Goal: Find specific page/section: Find specific page/section

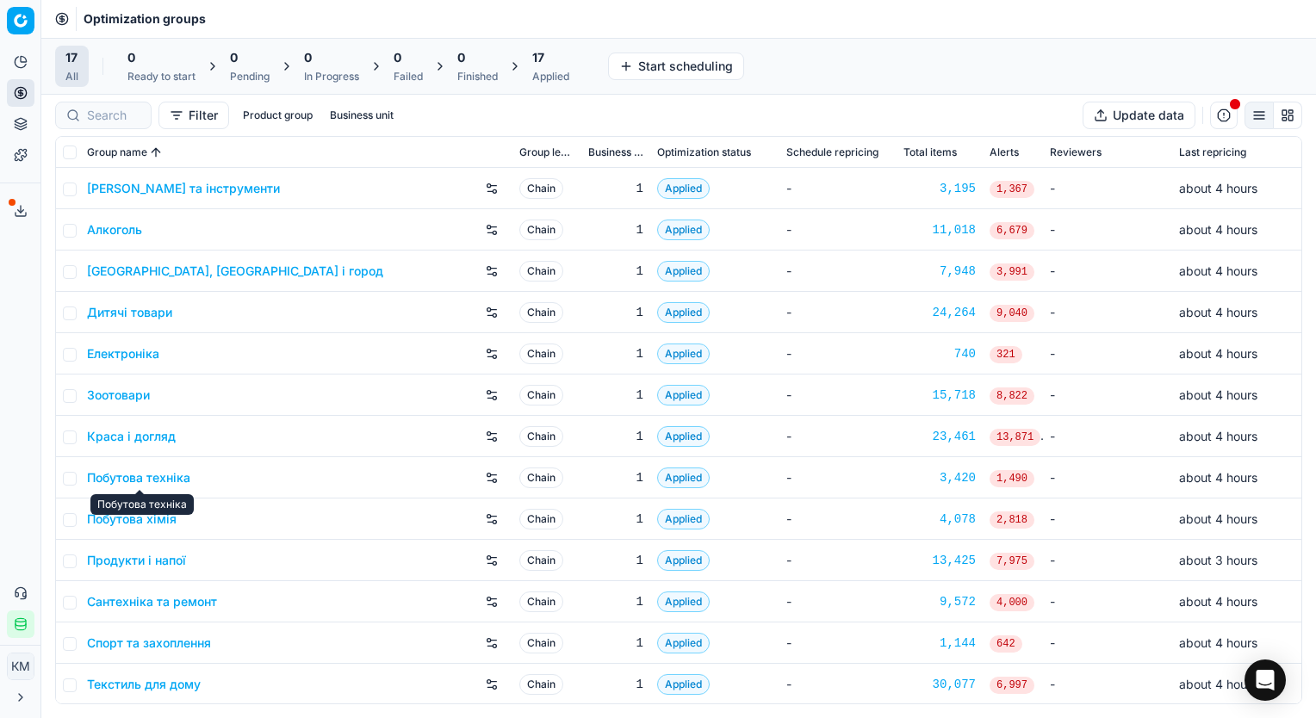
click at [132, 428] on link "Краса і догляд" at bounding box center [131, 436] width 89 height 17
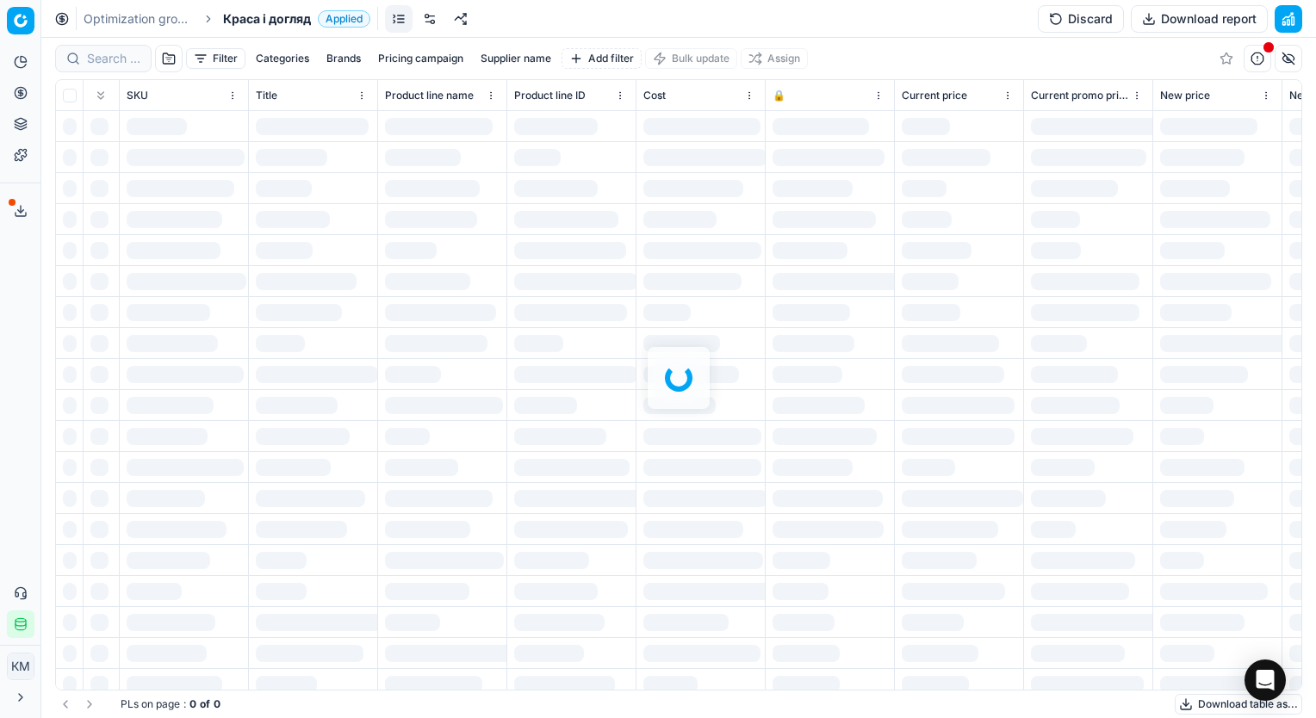
click at [109, 66] on div at bounding box center [678, 378] width 1275 height 681
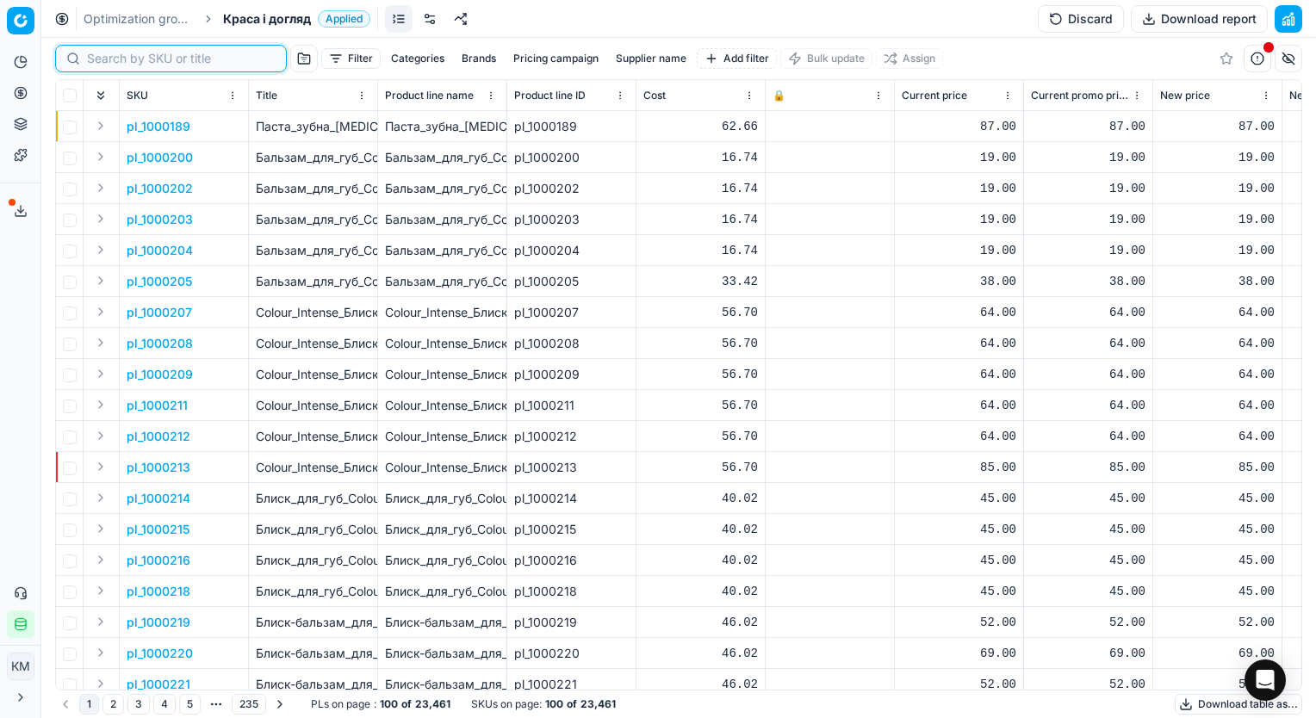
click at [105, 59] on input at bounding box center [181, 58] width 189 height 17
paste input "496692"
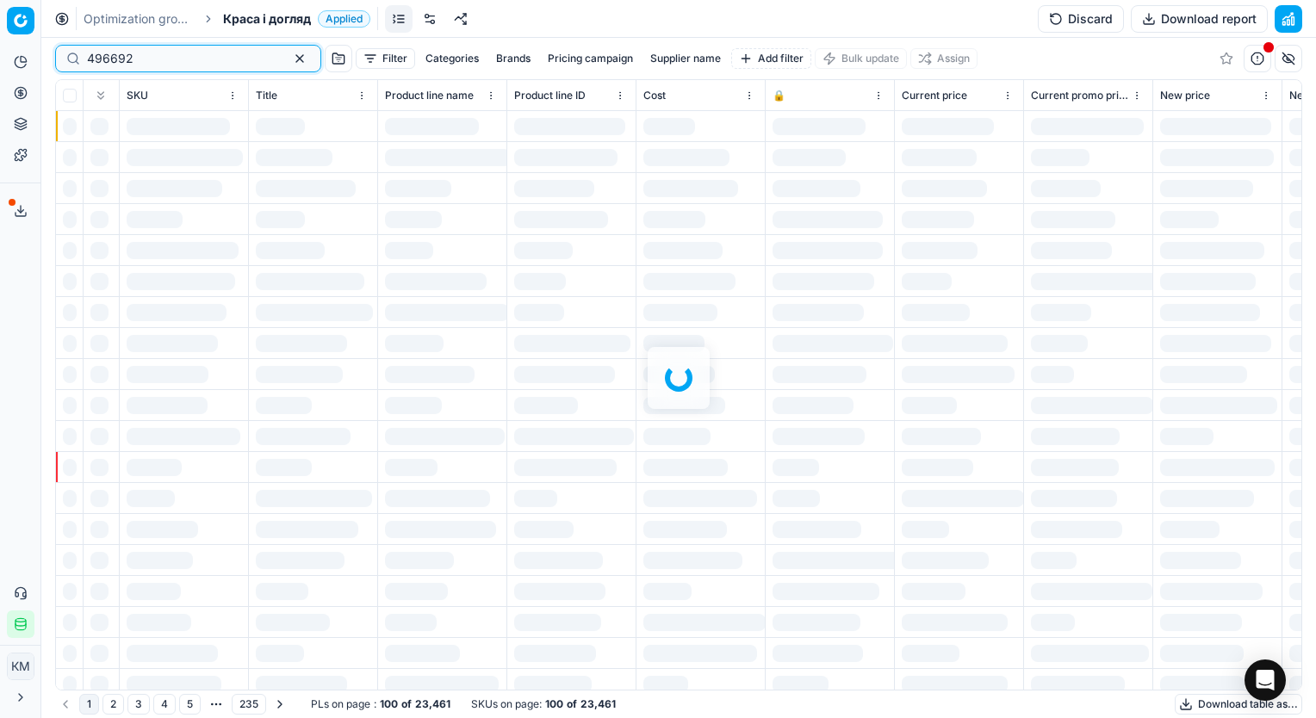
type input "496692"
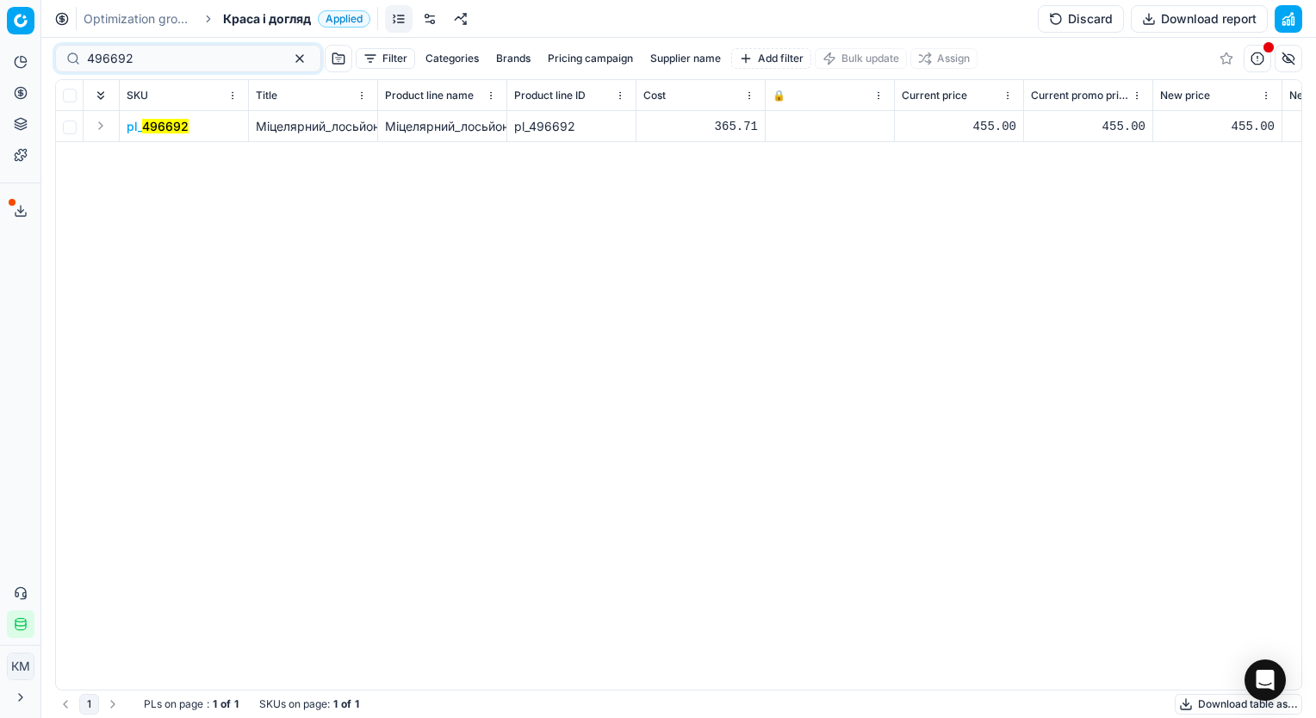
click at [174, 125] on mark "496692" at bounding box center [165, 126] width 47 height 15
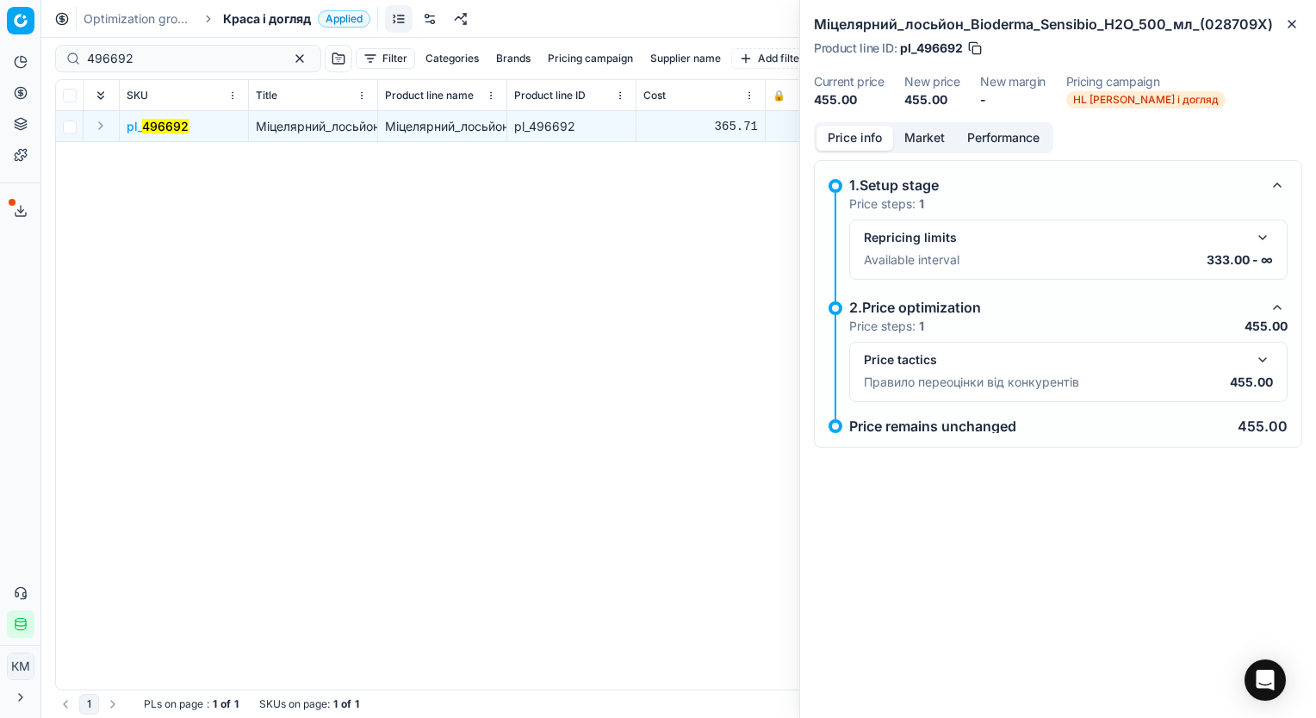
click at [899, 361] on div "Price tactics" at bounding box center [1055, 359] width 382 height 17
click at [1275, 309] on button "button" at bounding box center [1277, 307] width 21 height 21
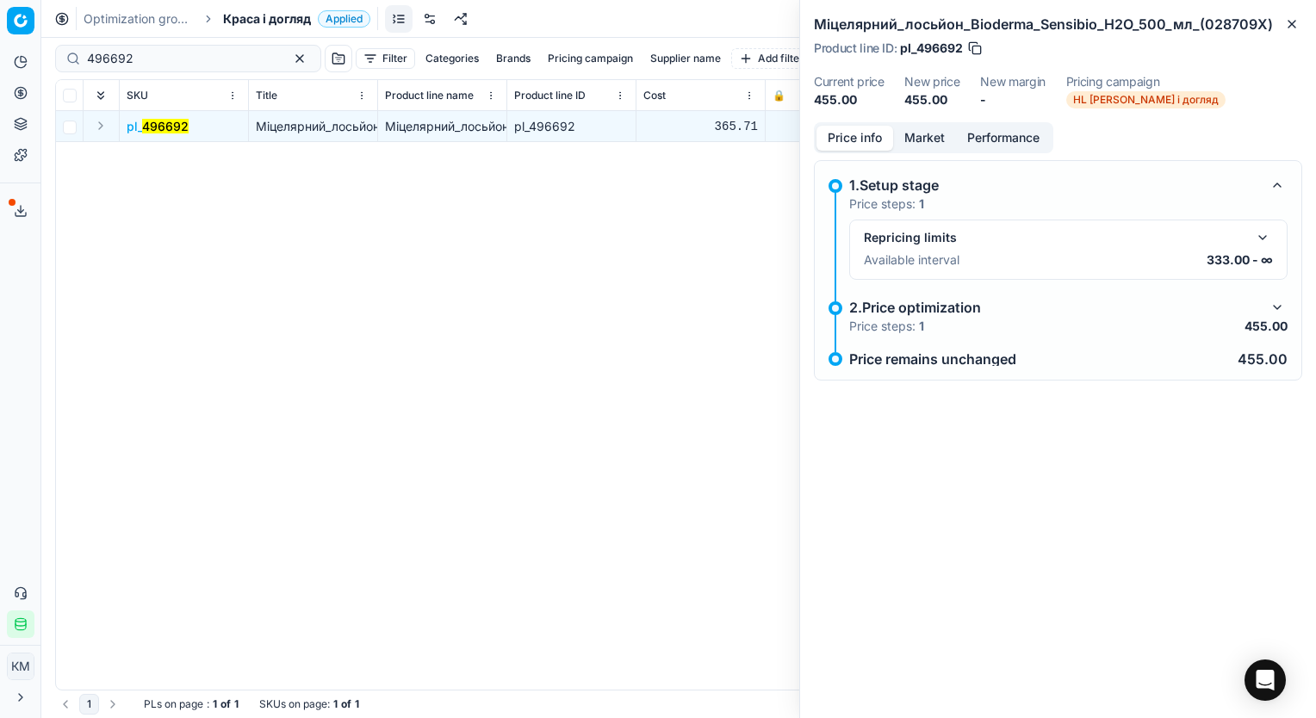
click at [1275, 309] on button "button" at bounding box center [1277, 307] width 21 height 21
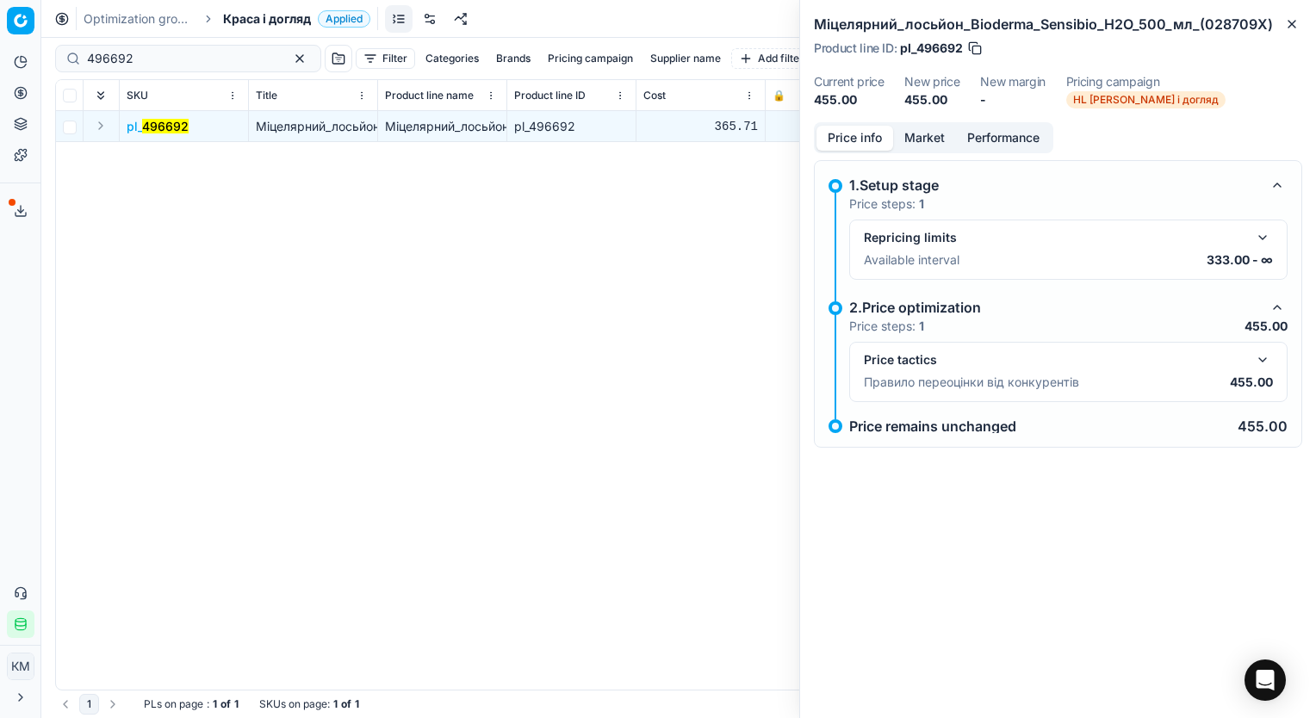
click at [1259, 268] on div "Repricing limits Available interval 333.00 - ∞" at bounding box center [1068, 249] width 409 height 45
click at [1254, 245] on button "button" at bounding box center [1263, 237] width 21 height 21
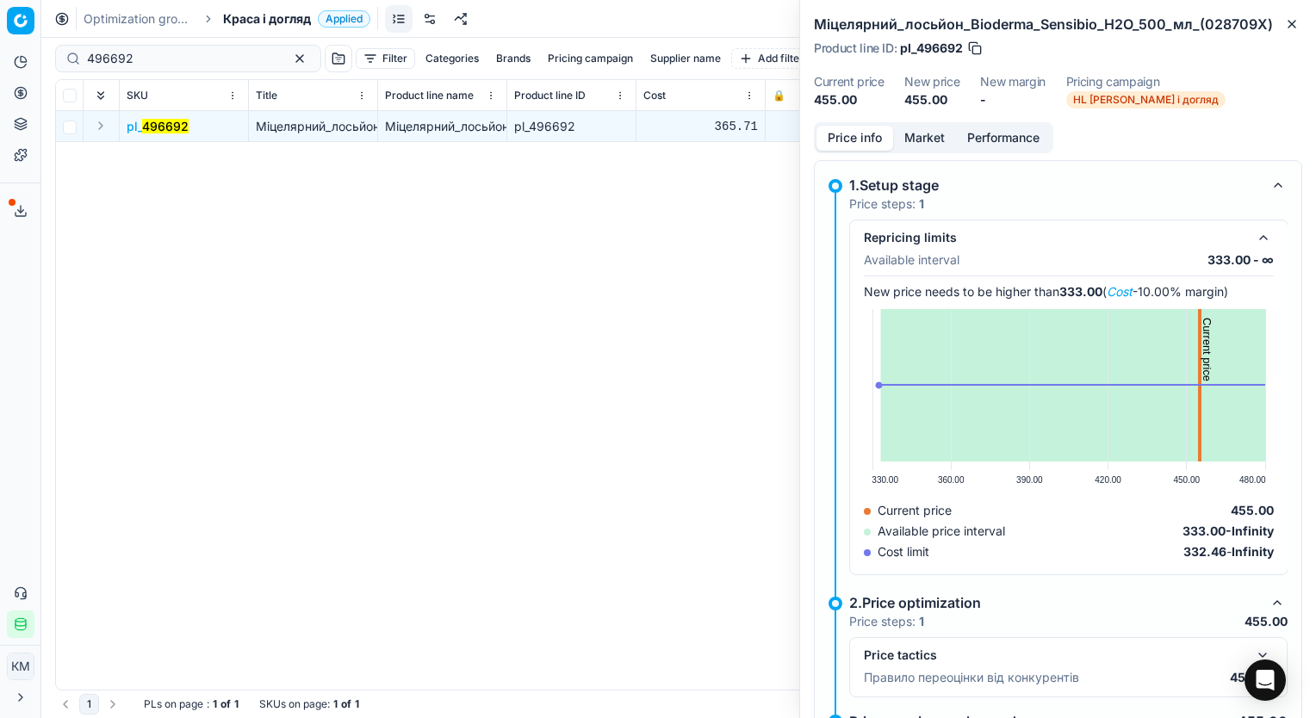
click at [1254, 244] on button "button" at bounding box center [1263, 237] width 21 height 21
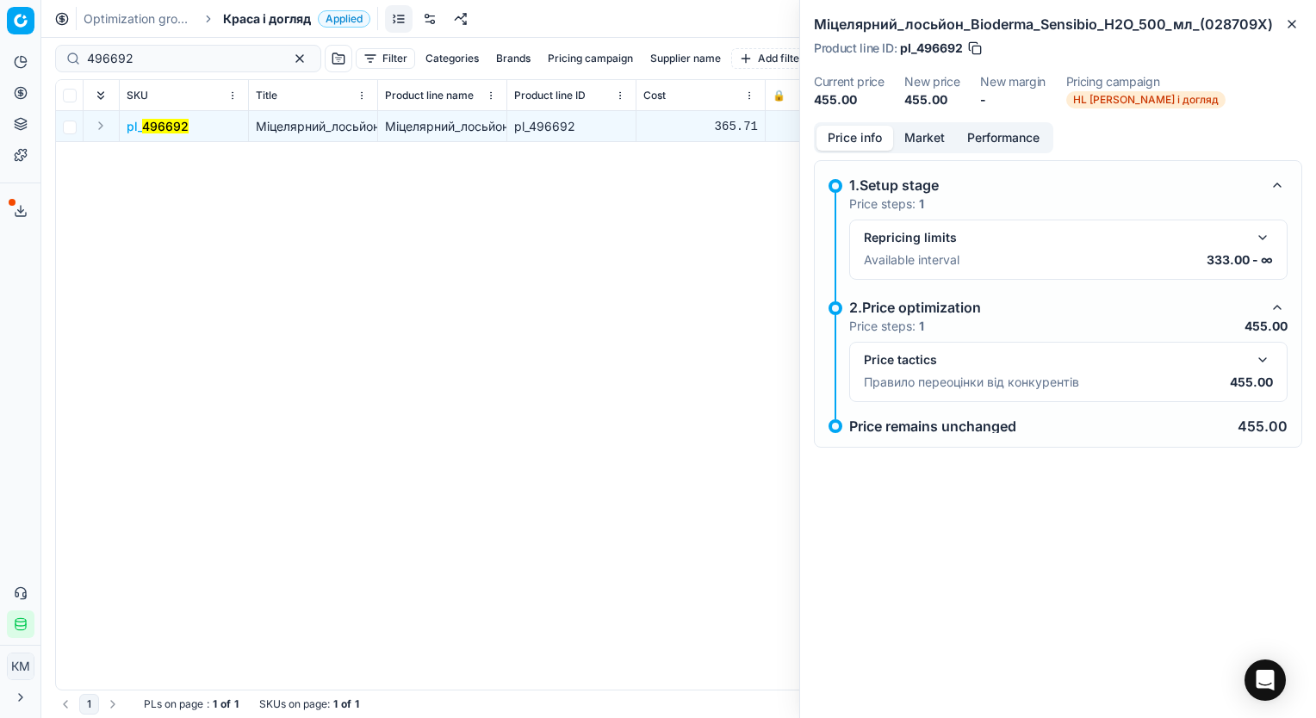
click at [876, 364] on div "Price tactics" at bounding box center [1055, 359] width 382 height 17
click at [1265, 358] on button "button" at bounding box center [1263, 360] width 21 height 21
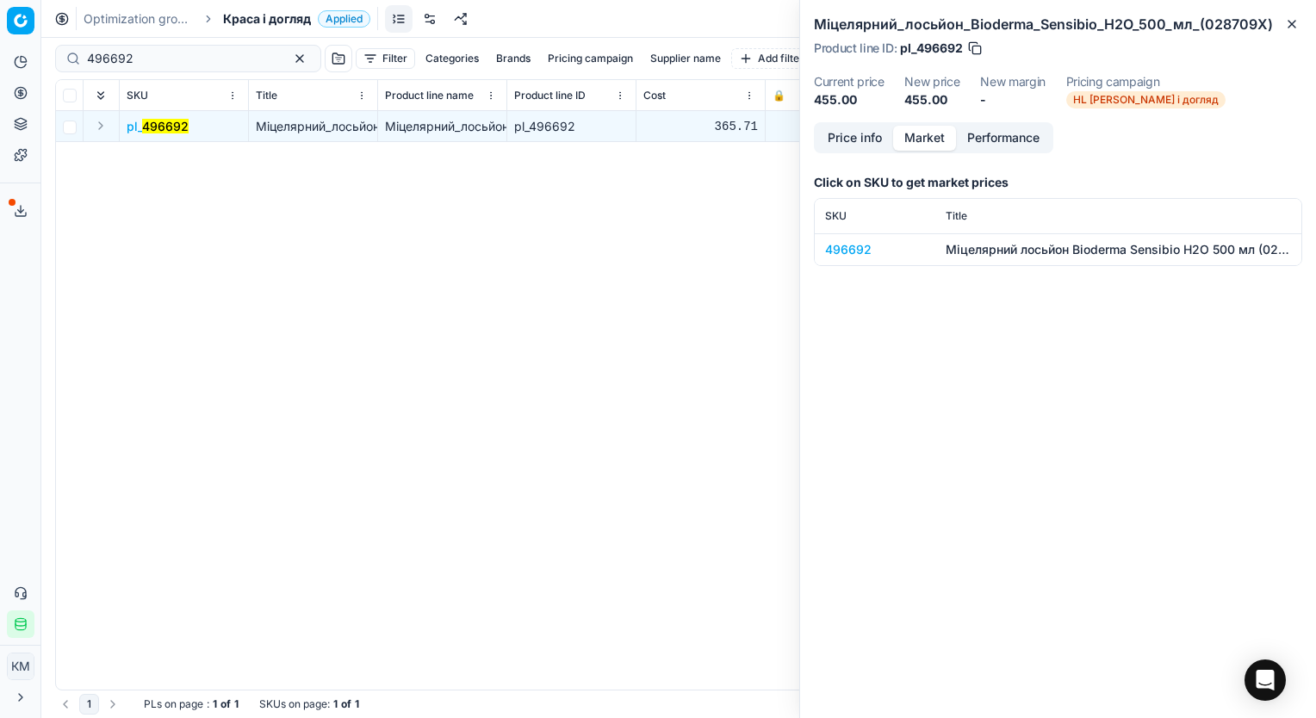
click at [922, 134] on button "Market" at bounding box center [924, 138] width 63 height 25
click at [846, 249] on div "496692" at bounding box center [875, 249] width 100 height 17
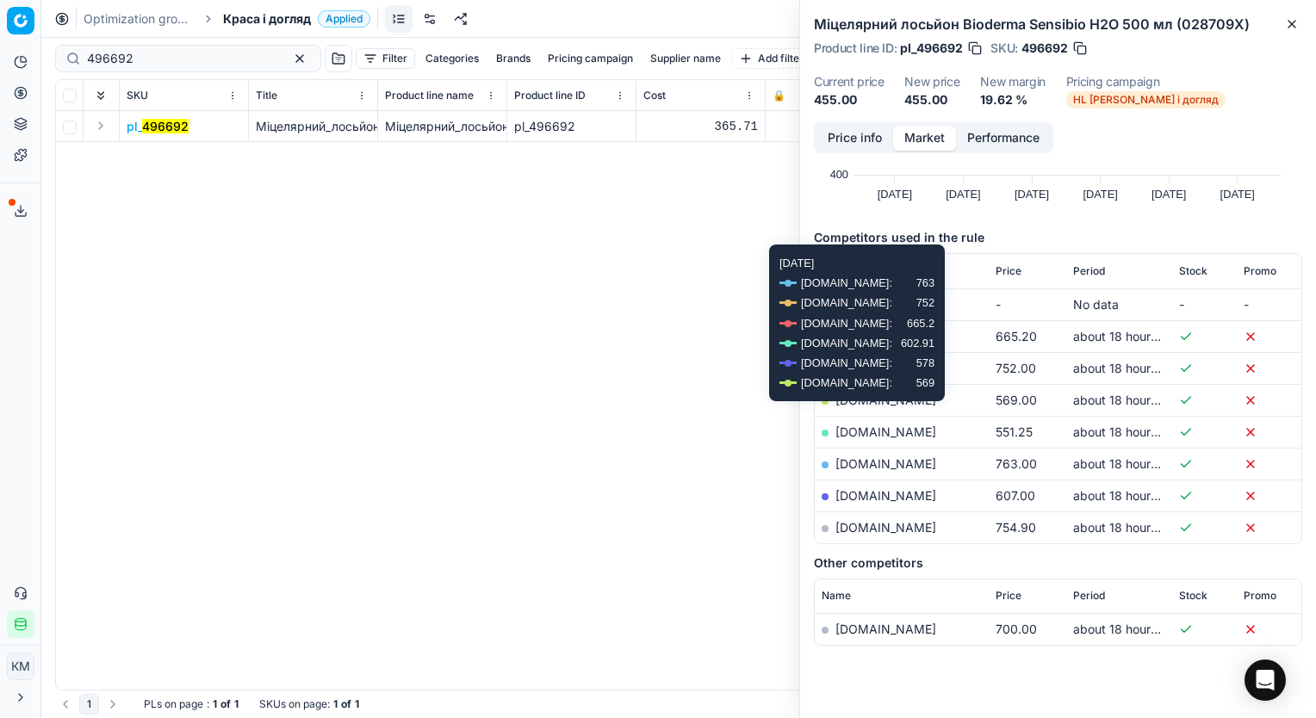
scroll to position [172, 0]
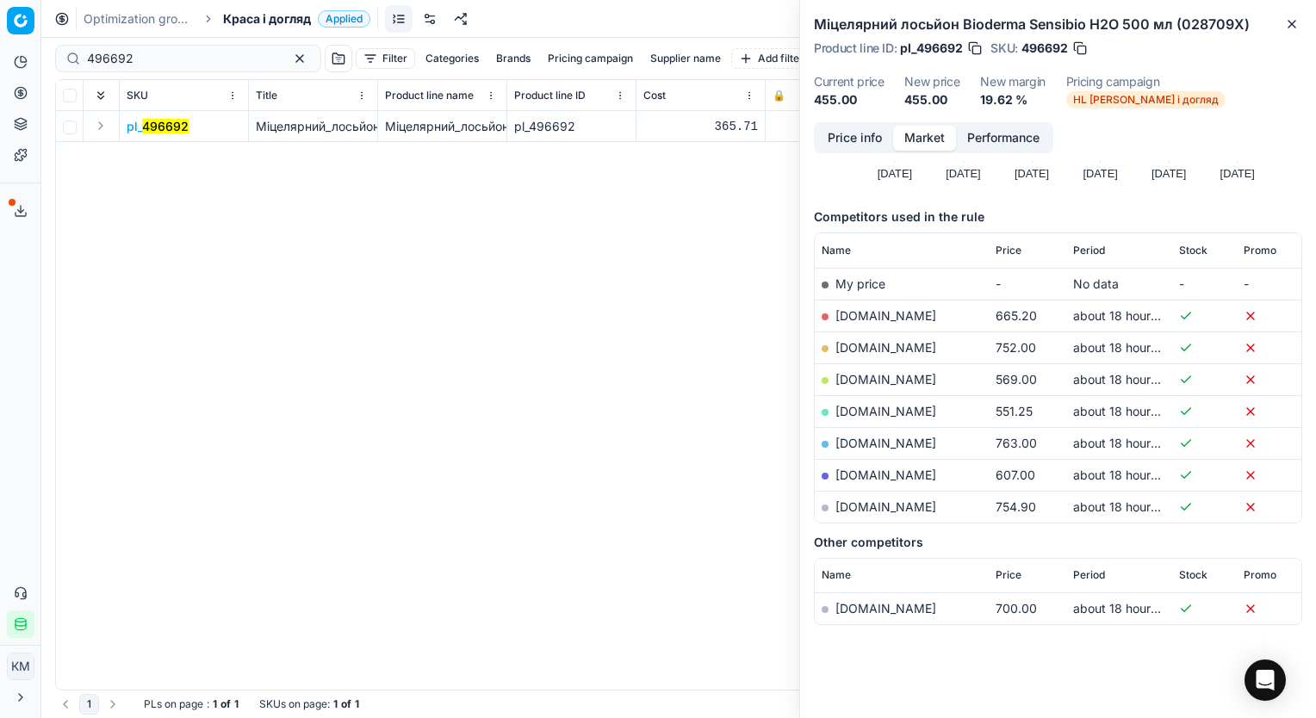
click at [558, 269] on div "pl_ 496692 Міцелярний_лосьйон_Bioderma_Sensibio_Н2О_500_мл_(028709X) Міцелярний…" at bounding box center [679, 400] width 1246 height 579
click at [1297, 22] on icon "button" at bounding box center [1292, 24] width 14 height 14
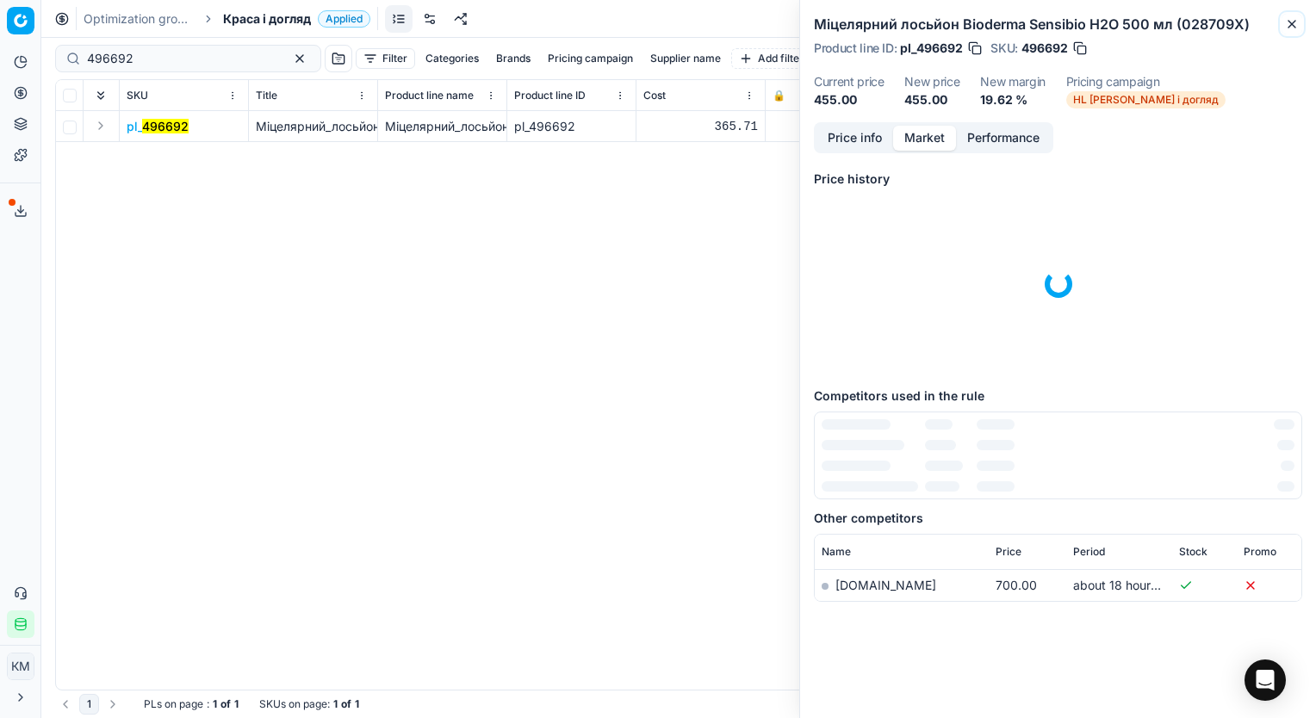
scroll to position [0, 0]
